Goal: Task Accomplishment & Management: Use online tool/utility

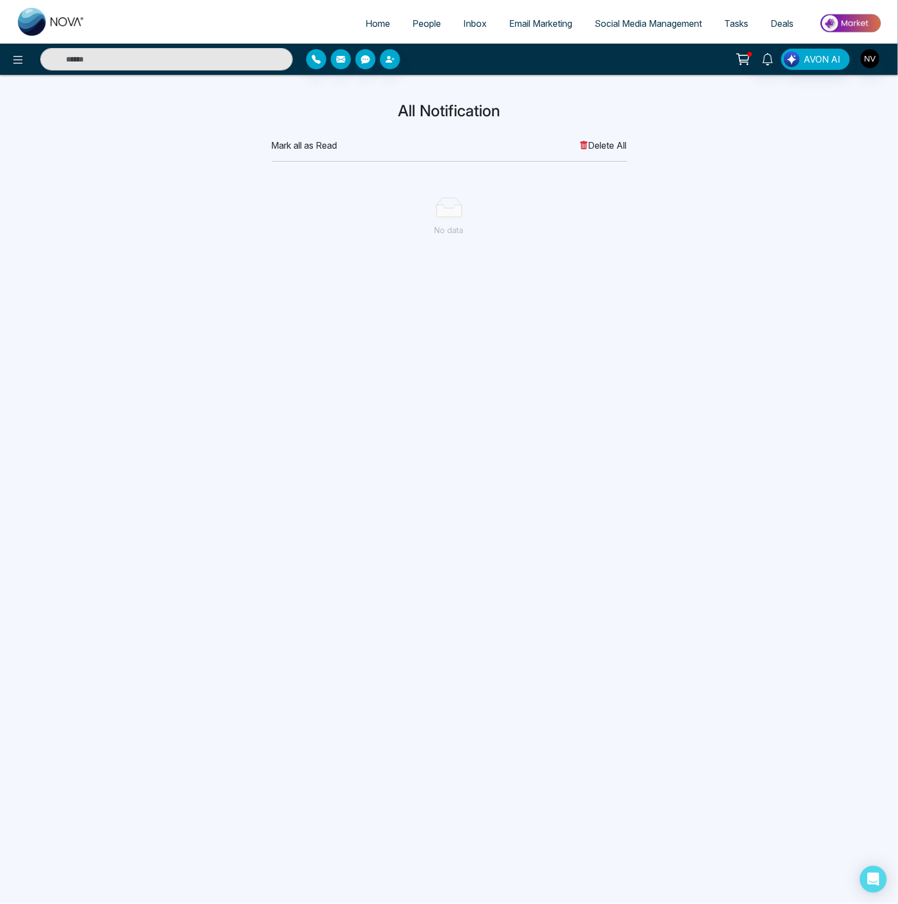
click at [533, 21] on span "Email Marketing" at bounding box center [540, 23] width 63 height 11
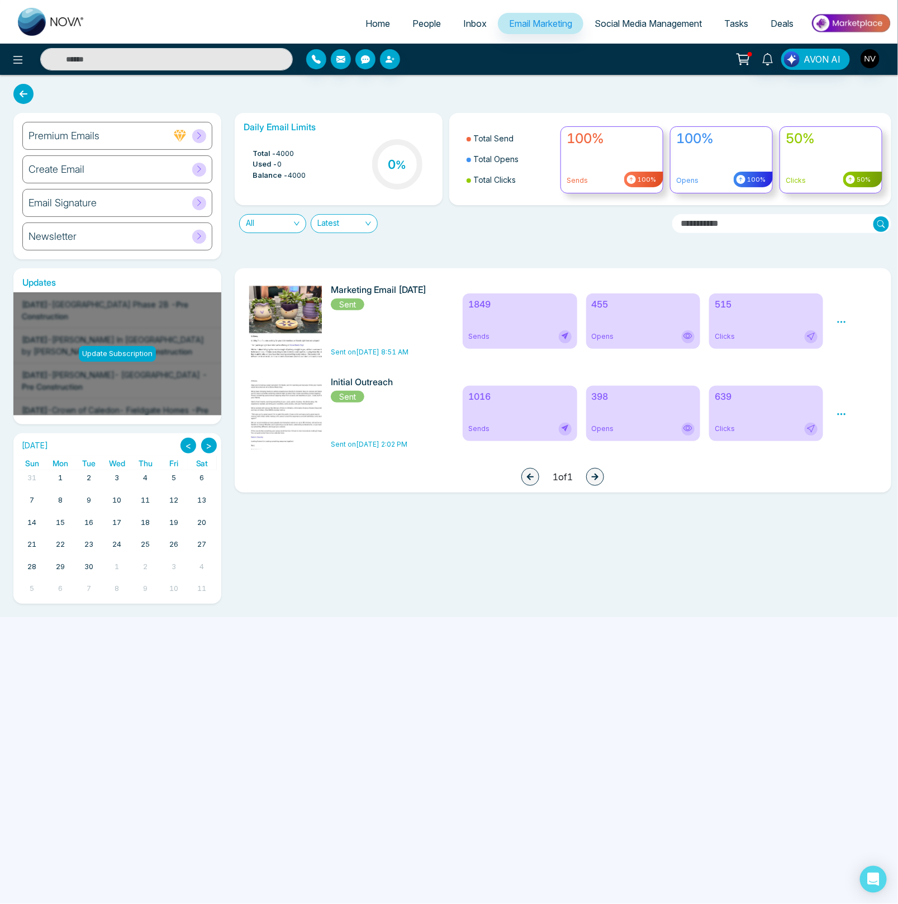
click at [452, 23] on link "Inbox" at bounding box center [475, 23] width 46 height 21
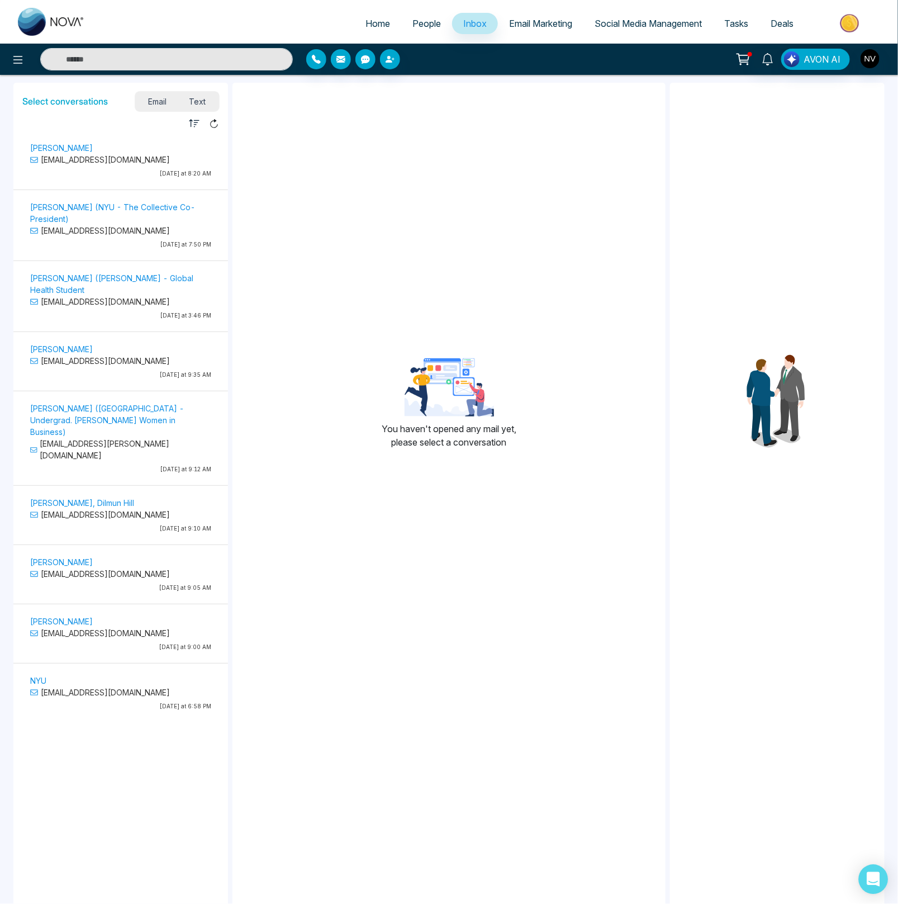
click at [871, 884] on icon "Open Intercom Messenger" at bounding box center [873, 879] width 13 height 15
click at [871, 59] on img "button" at bounding box center [870, 58] width 19 height 19
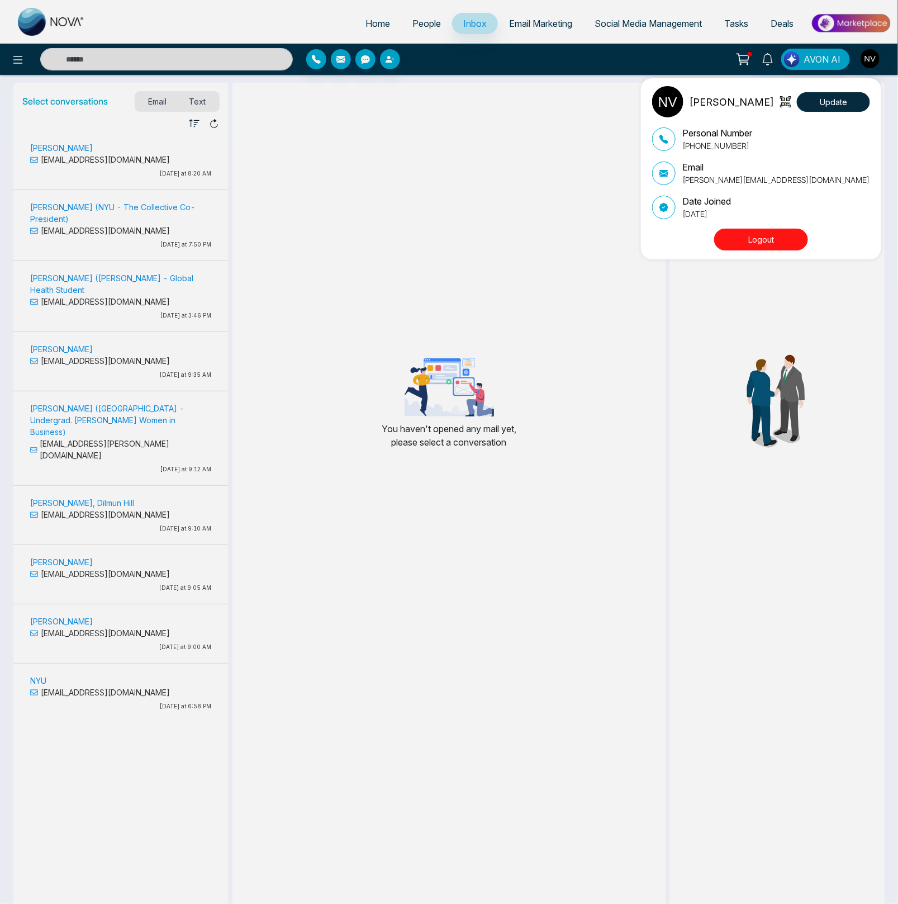
click at [451, 192] on div "[PERSON_NAME] Update Personal Number [PHONE_NUMBER] Email [PERSON_NAME][EMAIL_A…" at bounding box center [449, 452] width 898 height 904
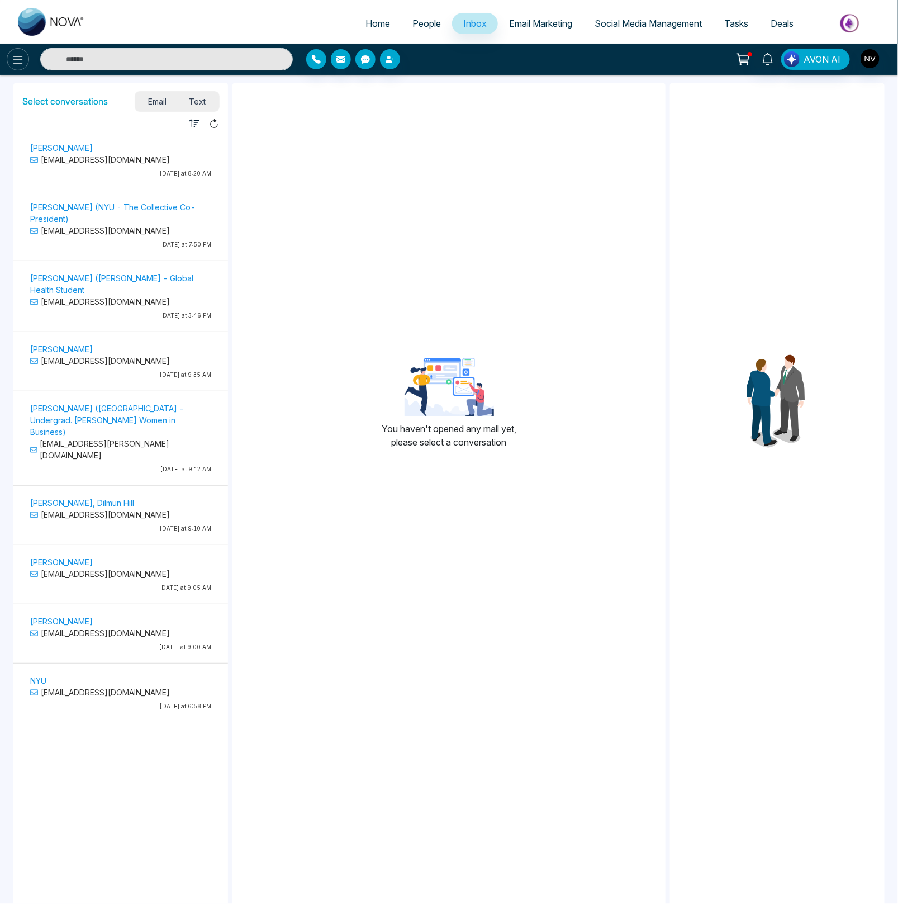
click at [15, 60] on icon at bounding box center [18, 60] width 10 height 8
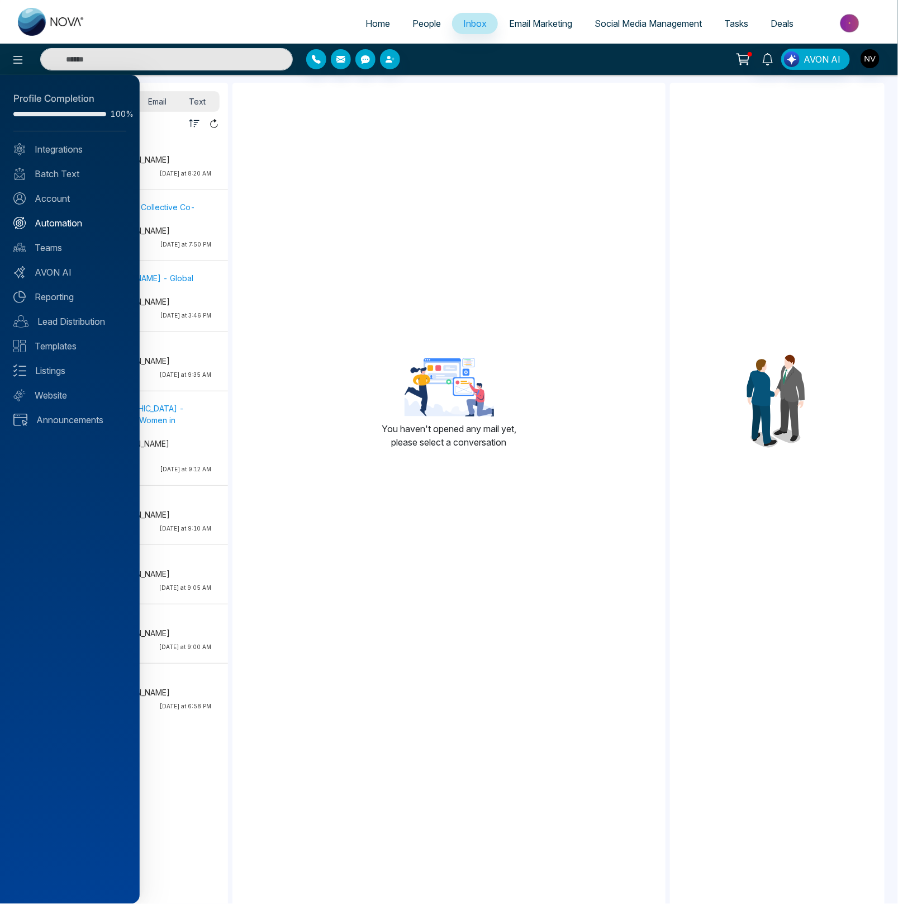
click at [56, 225] on link "Automation" at bounding box center [69, 222] width 113 height 13
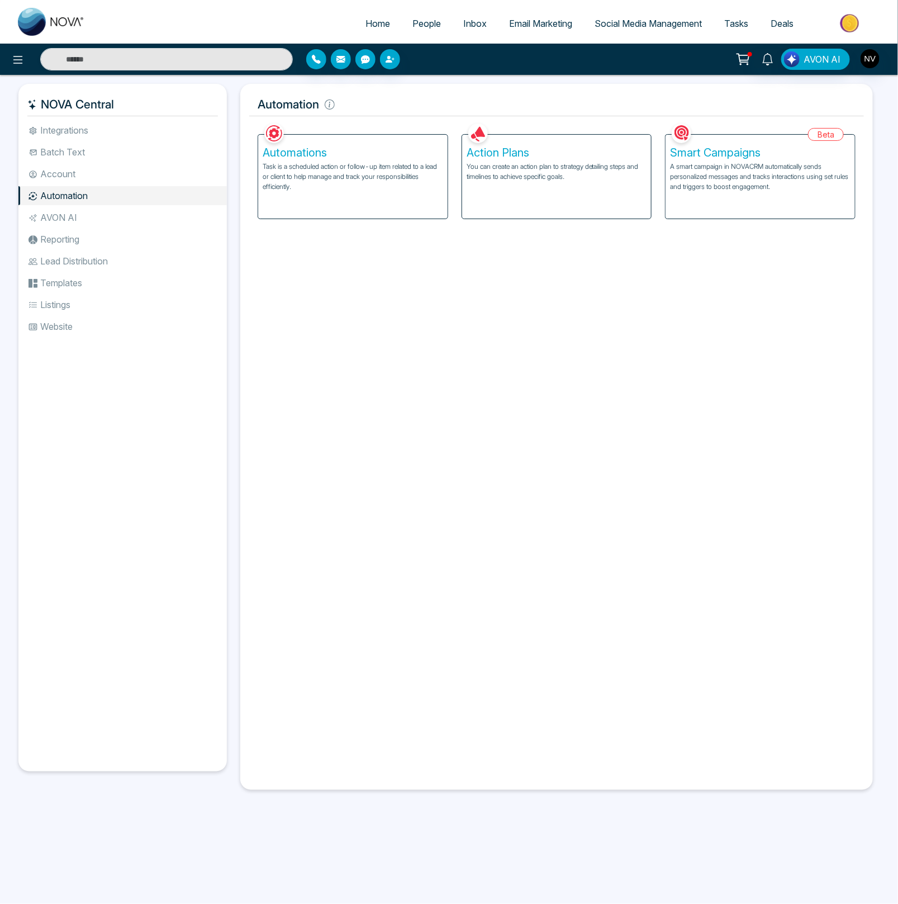
click at [69, 283] on li "Templates" at bounding box center [122, 282] width 209 height 19
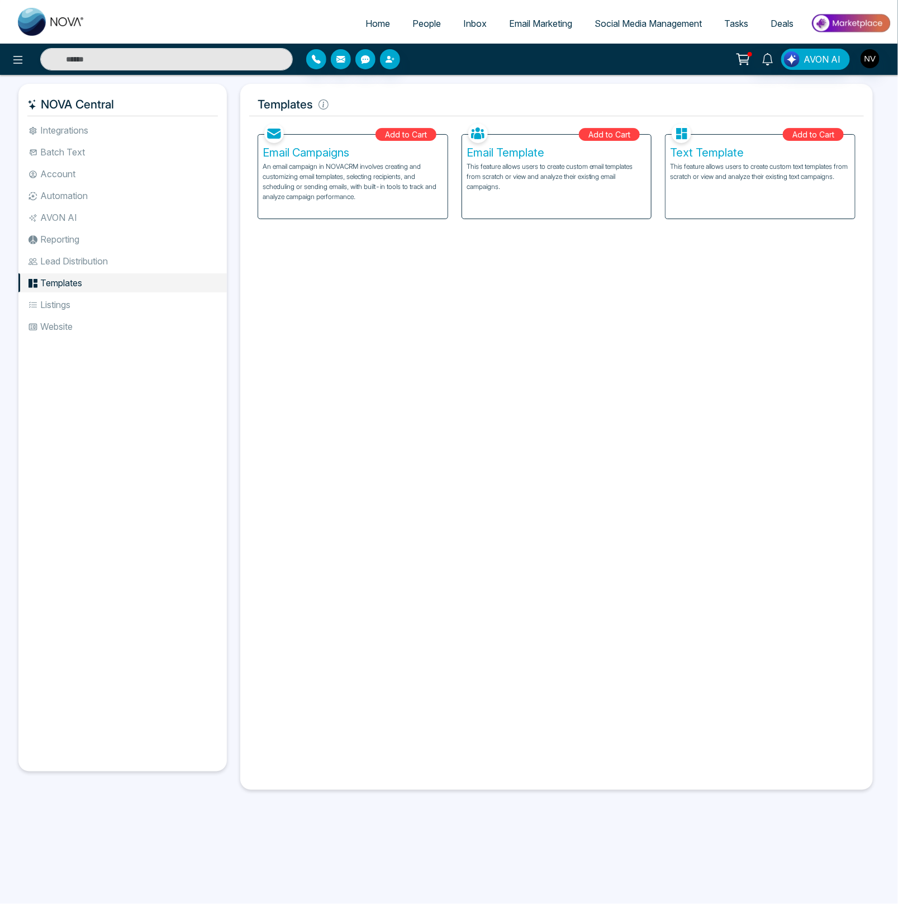
click at [527, 183] on p "This feature allows users to create custom email templates from scratch or view…" at bounding box center [557, 177] width 181 height 30
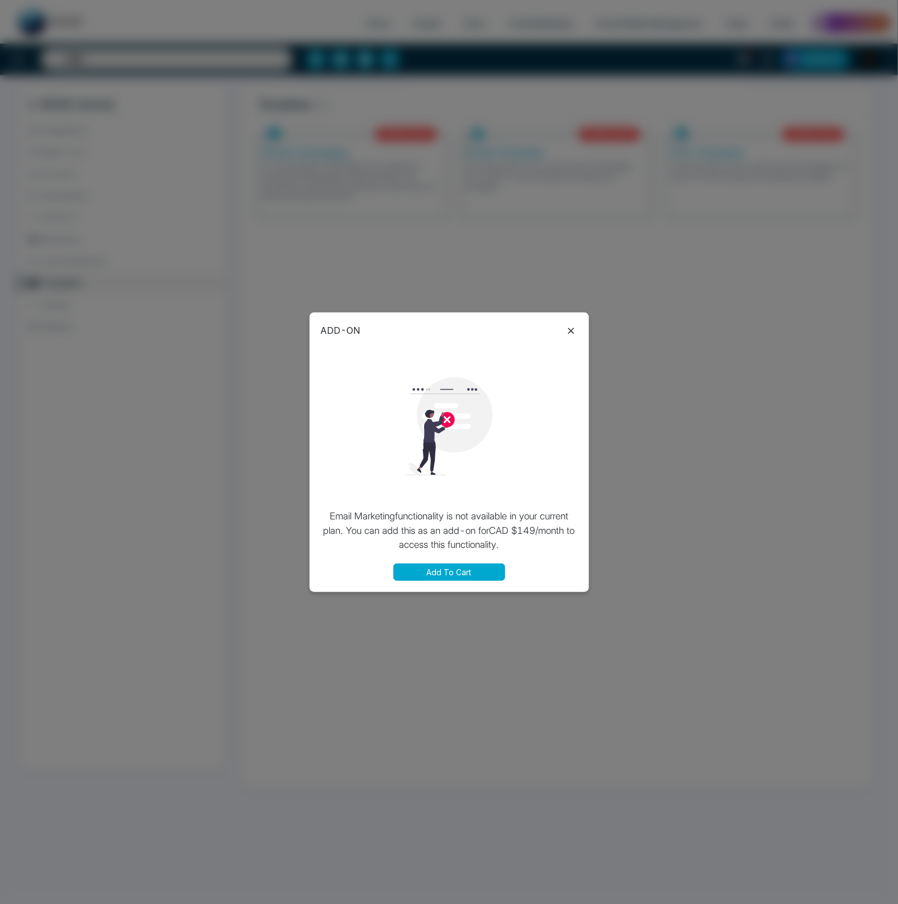
click at [571, 329] on icon at bounding box center [571, 330] width 13 height 13
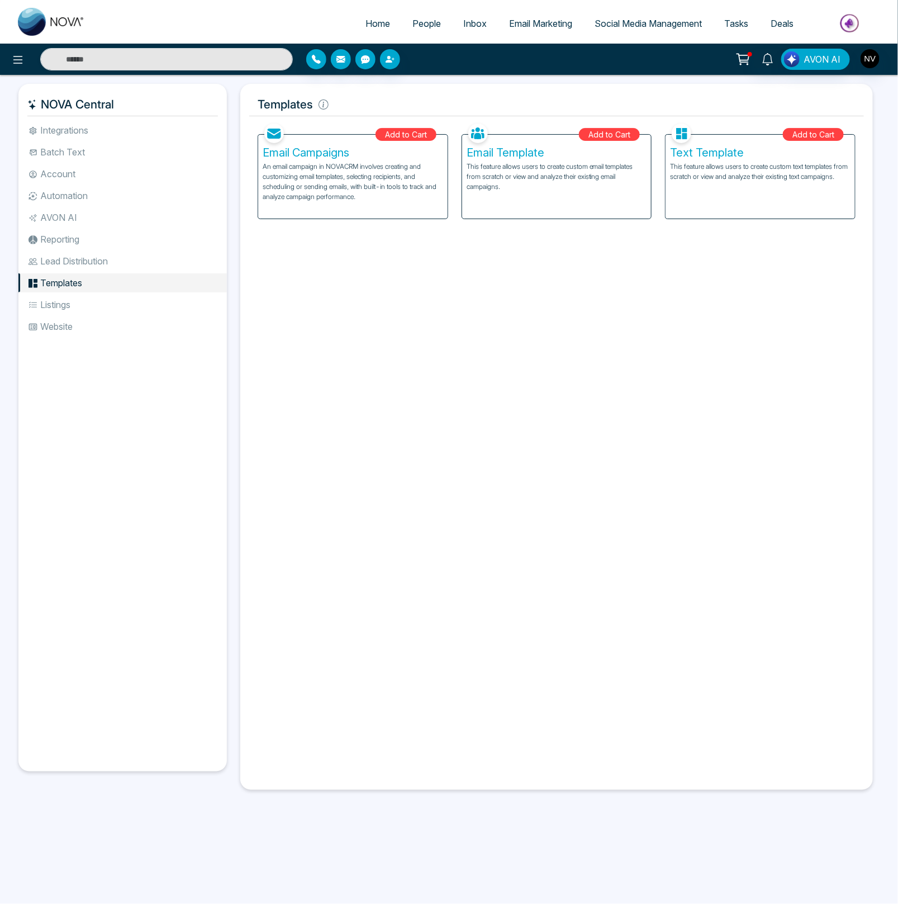
click at [478, 20] on span "Inbox" at bounding box center [474, 23] width 23 height 11
